Goal: Information Seeking & Learning: Learn about a topic

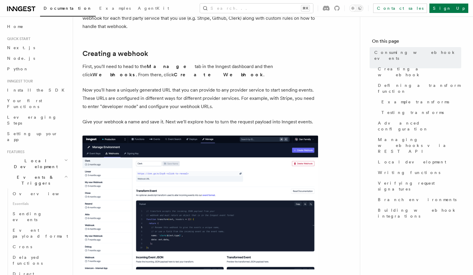
scroll to position [159, 0]
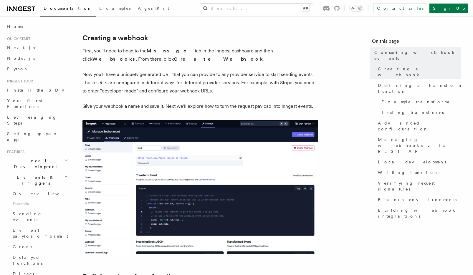
click at [160, 217] on img at bounding box center [199, 187] width 235 height 134
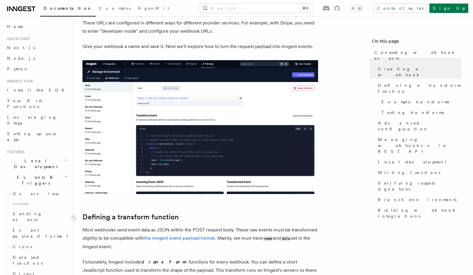
scroll to position [218, 0]
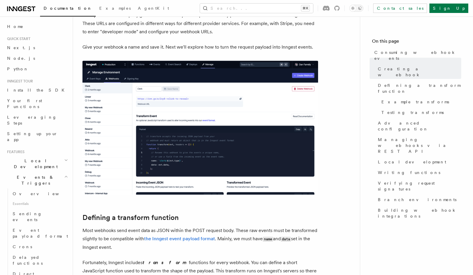
click at [160, 153] on img at bounding box center [199, 128] width 235 height 134
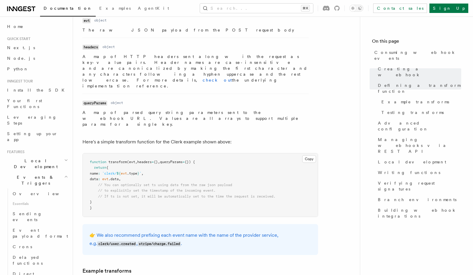
scroll to position [650, 0]
click at [191, 182] on span "// You can optionally set ts using data from the raw json payload" at bounding box center [165, 184] width 134 height 4
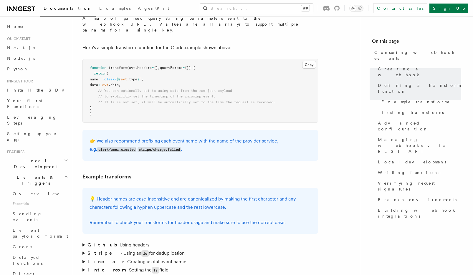
scroll to position [745, 0]
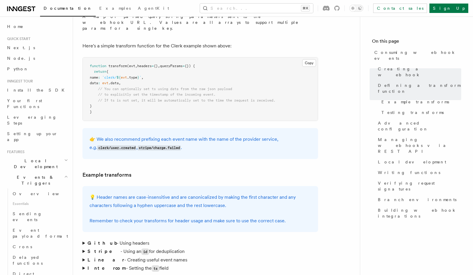
click at [84, 239] on summary "Github - Using headers" at bounding box center [199, 243] width 235 height 8
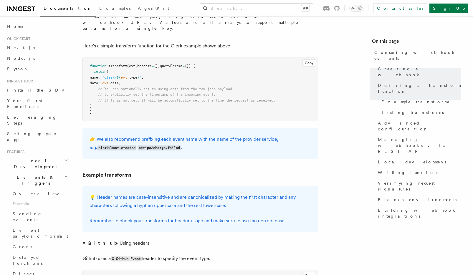
click at [84, 239] on summary "Github - Using headers" at bounding box center [199, 243] width 235 height 8
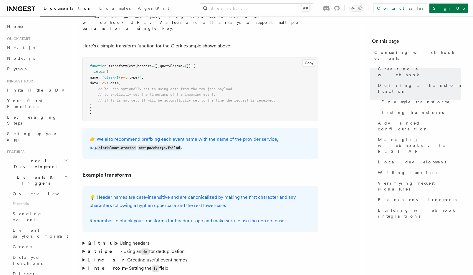
click at [84, 239] on summary "Github - Using headers" at bounding box center [199, 243] width 235 height 8
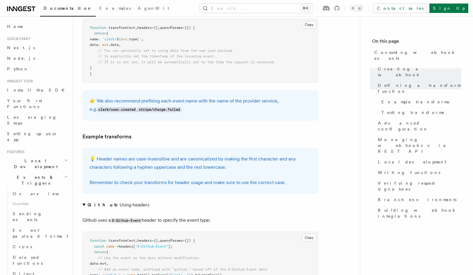
scroll to position [785, 0]
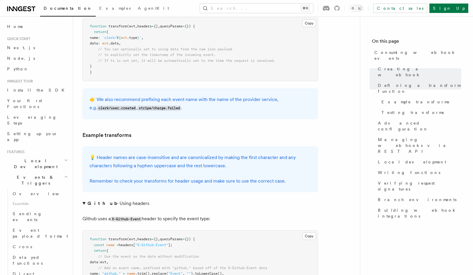
click at [84, 199] on summary "Github - Using headers" at bounding box center [199, 203] width 235 height 8
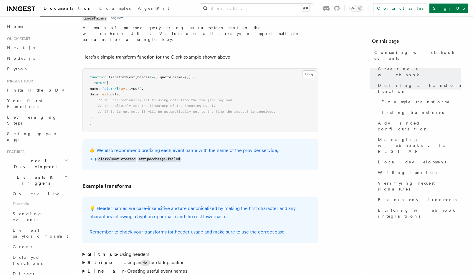
scroll to position [732, 0]
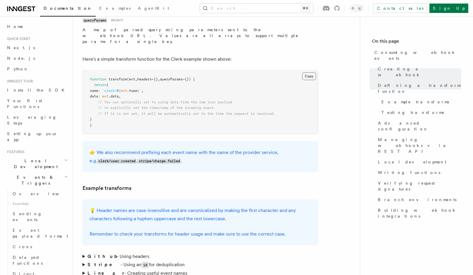
click at [311, 72] on button "Copy Copied" at bounding box center [309, 76] width 14 height 8
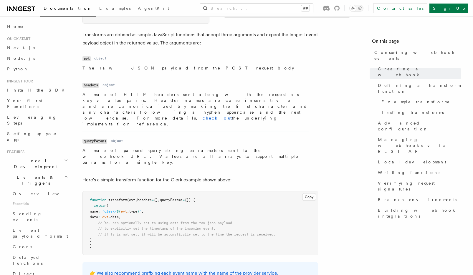
scroll to position [612, 0]
click at [307, 192] on button "Copy Copied" at bounding box center [309, 196] width 14 height 8
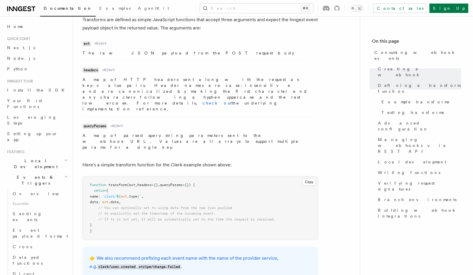
scroll to position [624, 0]
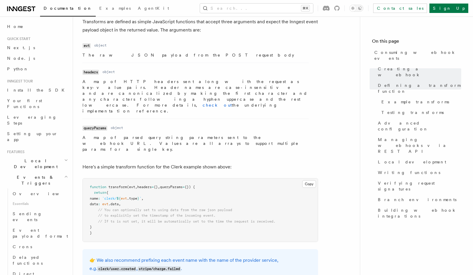
click at [67, 174] on icon "button" at bounding box center [66, 176] width 4 height 5
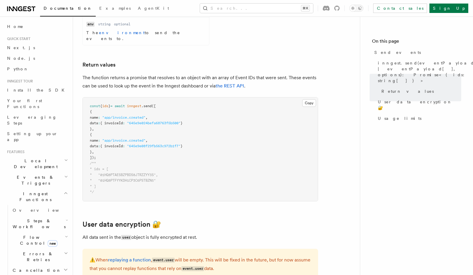
scroll to position [728, 0]
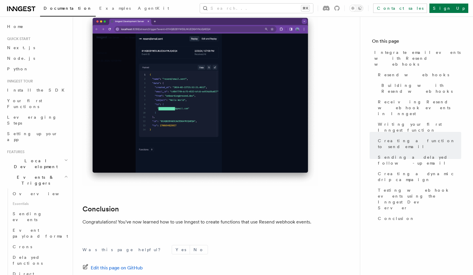
scroll to position [4758, 0]
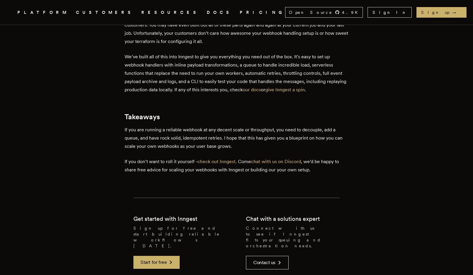
scroll to position [1555, 0]
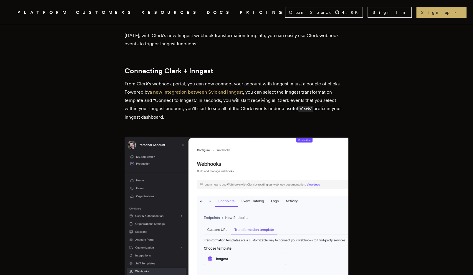
scroll to position [357, 0]
